Goal: Find specific page/section: Find specific page/section

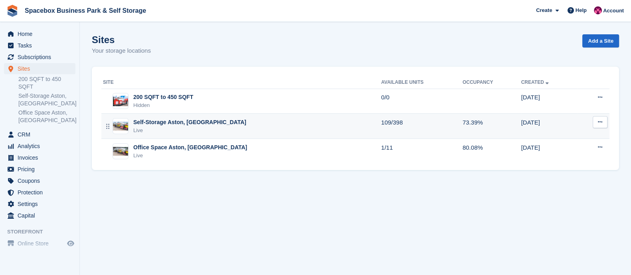
click at [180, 128] on div "Live" at bounding box center [189, 131] width 113 height 8
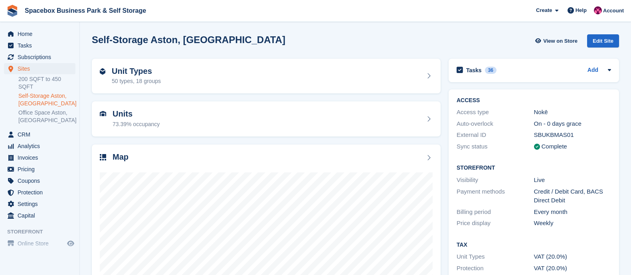
scroll to position [14, 0]
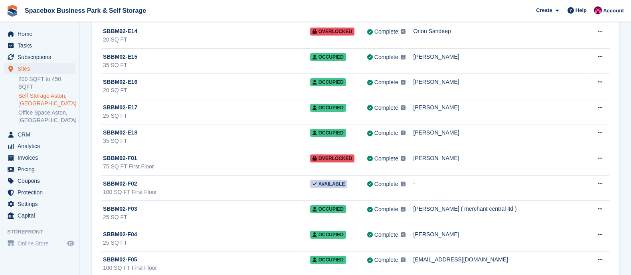
scroll to position [3606, 0]
